Goal: Transaction & Acquisition: Subscribe to service/newsletter

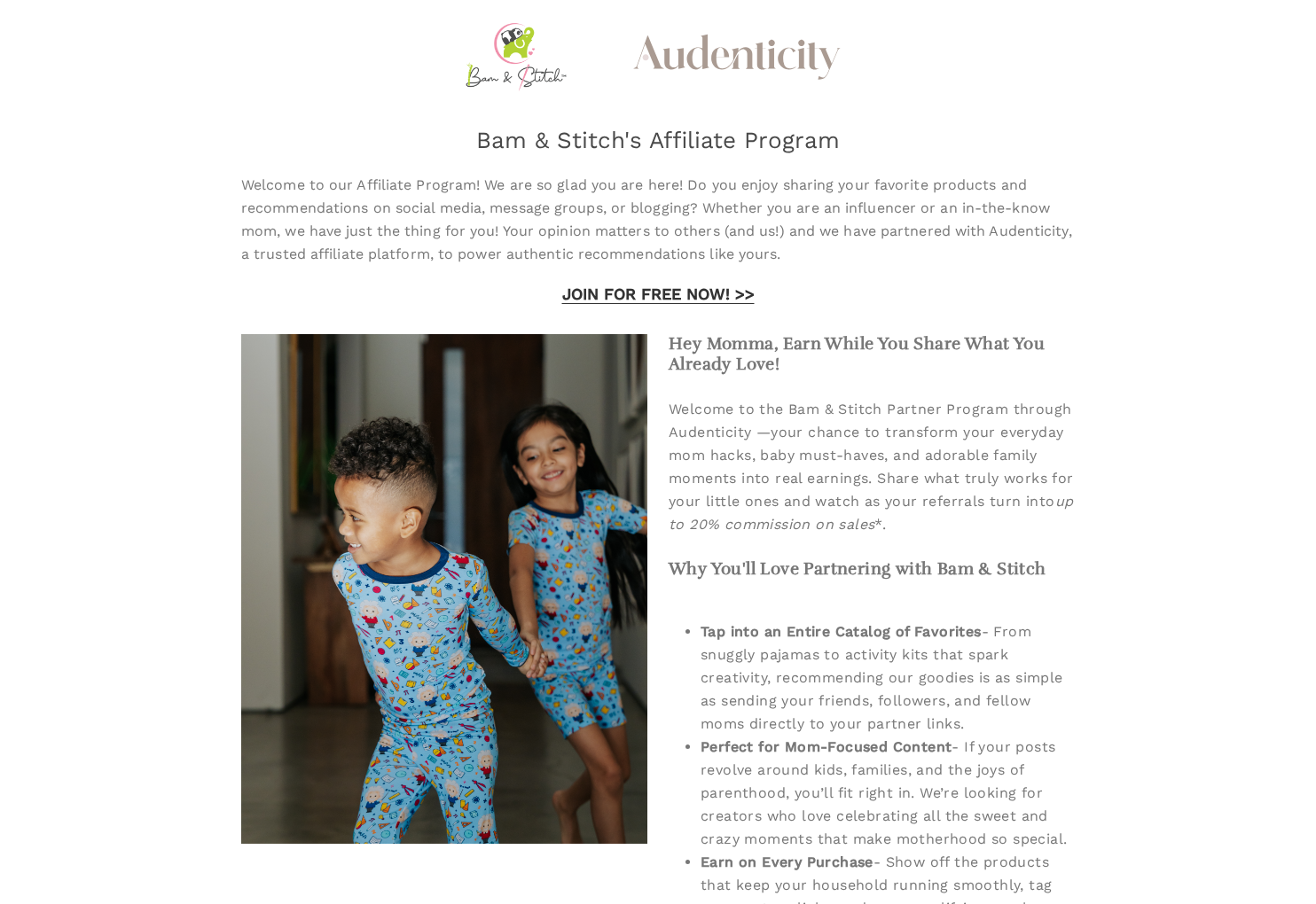
click at [1161, 381] on div "Audenticity Logo Bam & Stitch's Affiliate Program Welcome to our Affiliate Prog…" at bounding box center [658, 823] width 1095 height 1618
click at [1100, 432] on div "Audenticity Logo Bam & Stitch's Affiliate Program Welcome to our Affiliate Prog…" at bounding box center [658, 823] width 1095 height 1618
click at [1093, 378] on div "Audenticity Logo Bam & Stitch's Affiliate Program Welcome to our Affiliate Prog…" at bounding box center [658, 823] width 1095 height 1618
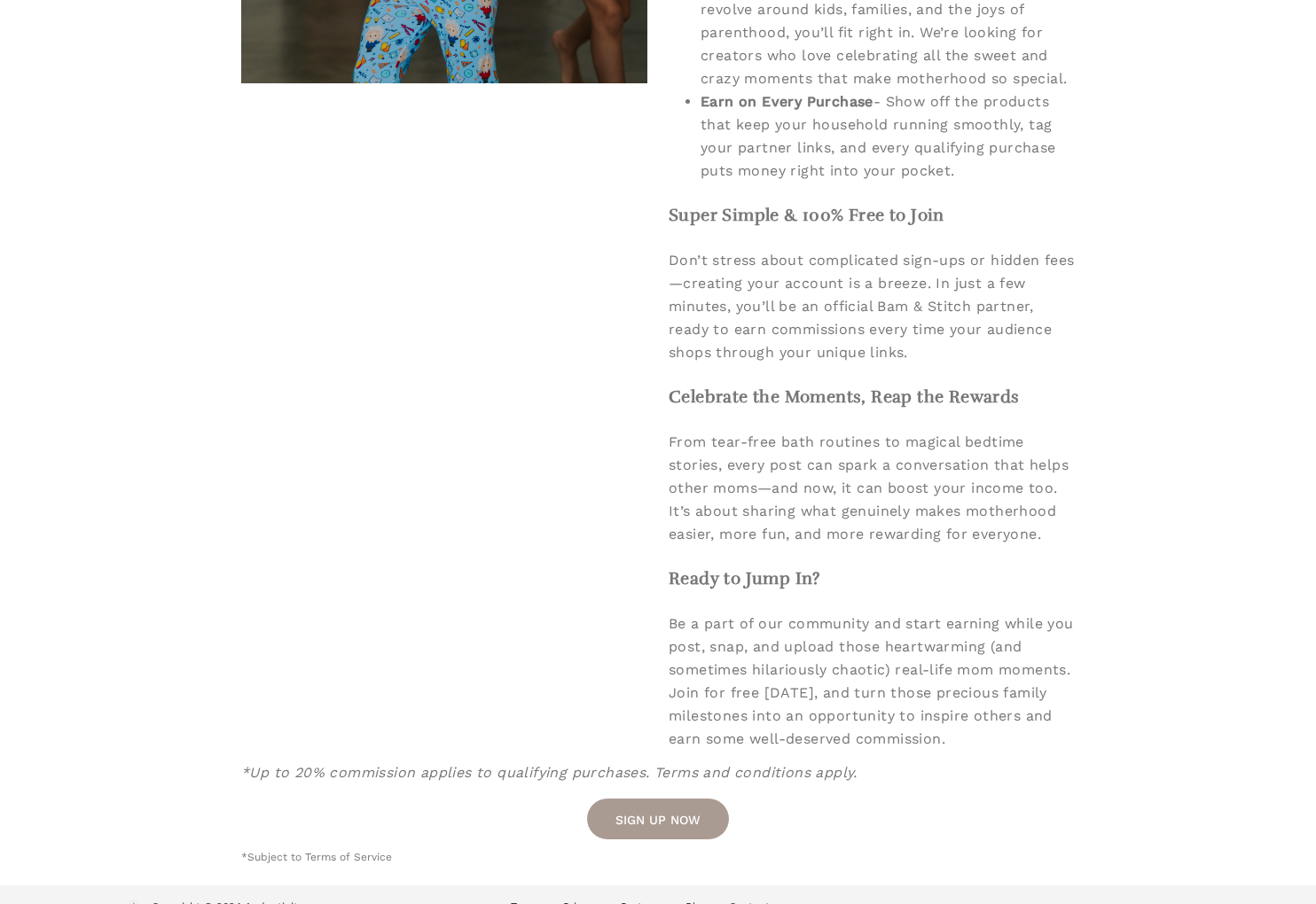
scroll to position [787, 0]
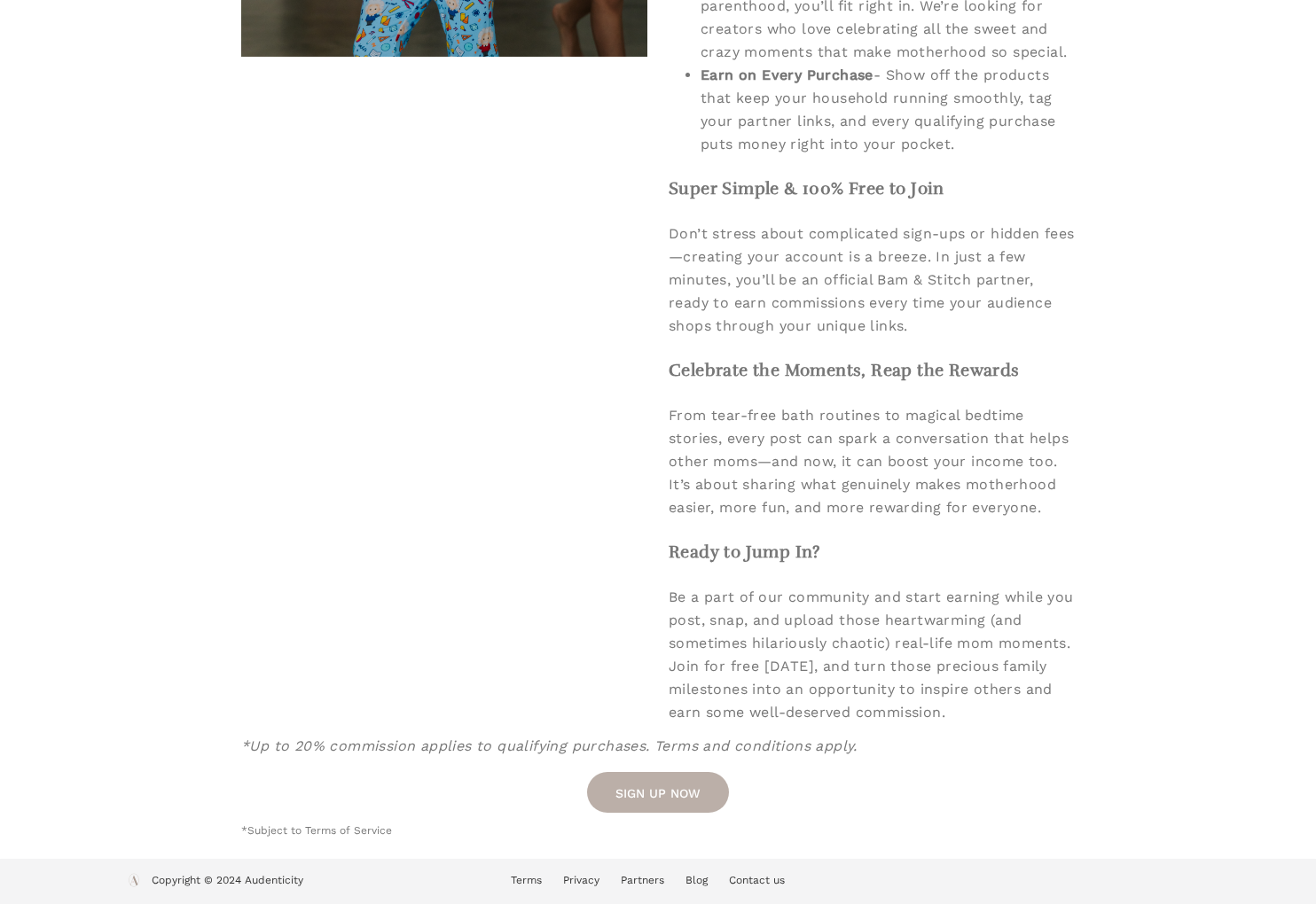
click at [679, 788] on link "SIGN UP NOW" at bounding box center [658, 793] width 142 height 41
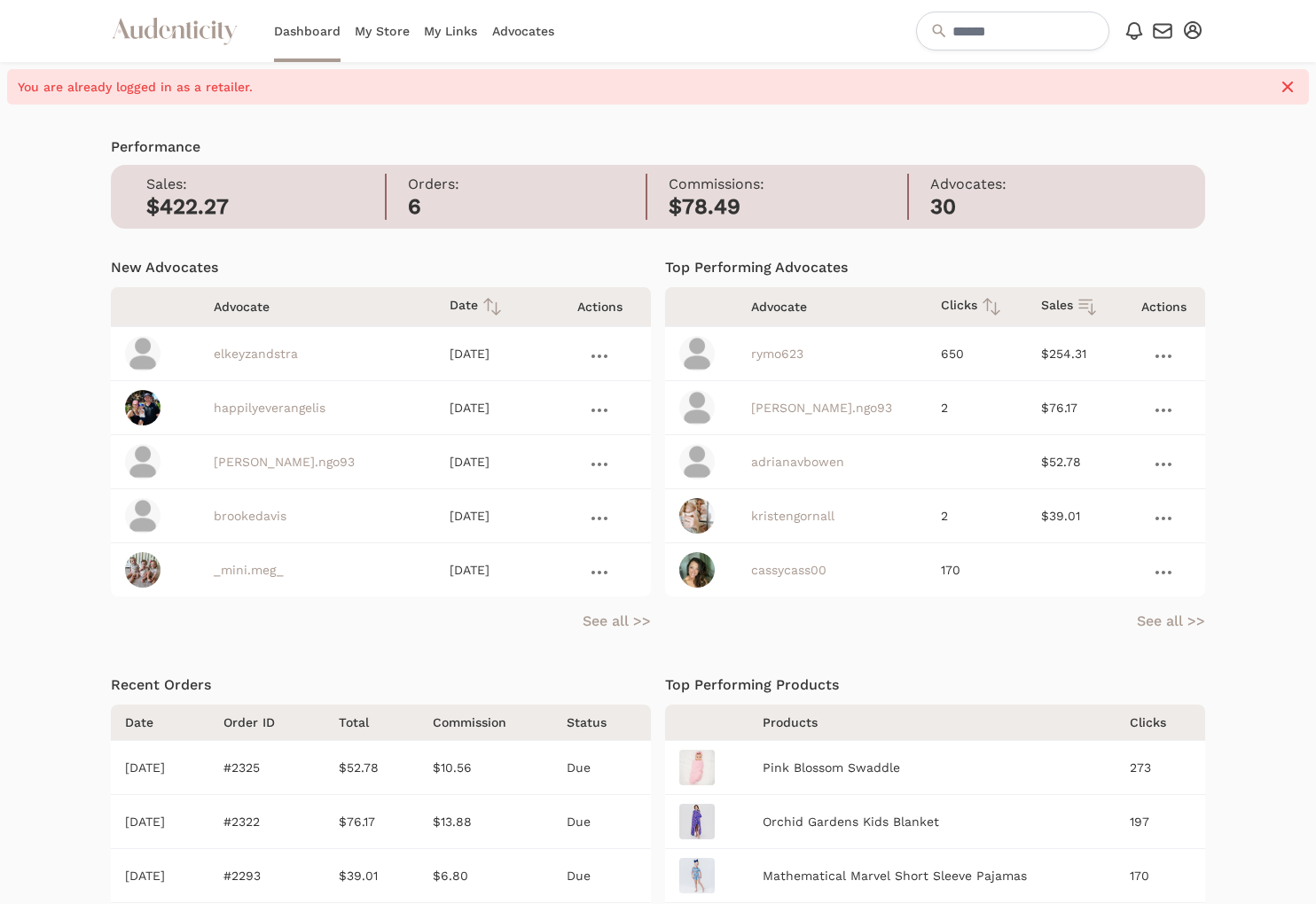
click at [1292, 86] on icon "button" at bounding box center [1288, 87] width 21 height 21
